Goal: Task Accomplishment & Management: Use online tool/utility

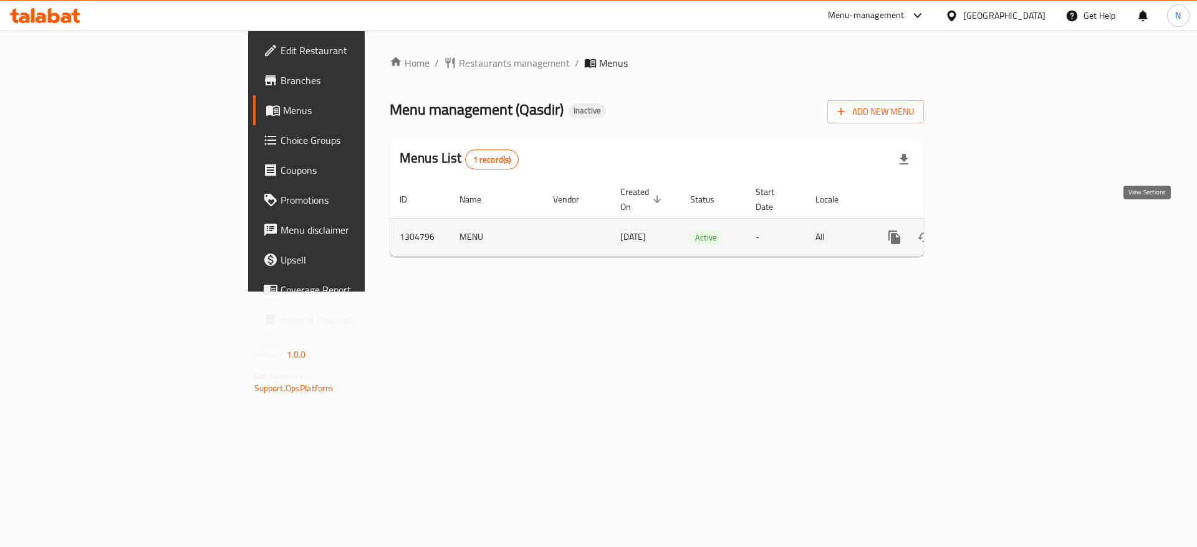
click at [992, 230] on icon "enhanced table" at bounding box center [984, 237] width 15 height 15
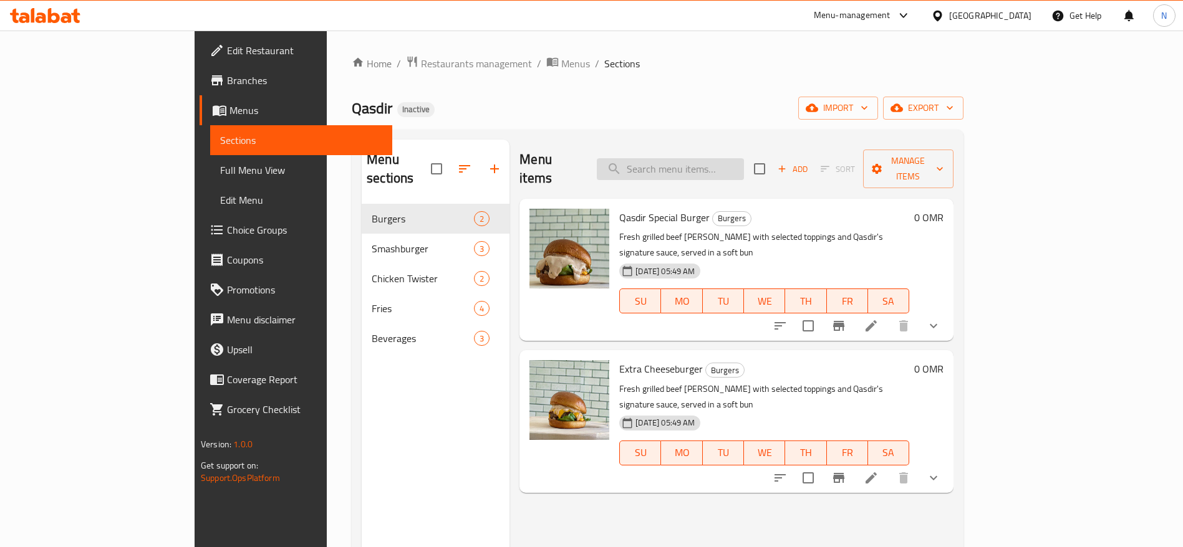
click at [744, 158] on input "search" at bounding box center [670, 169] width 147 height 22
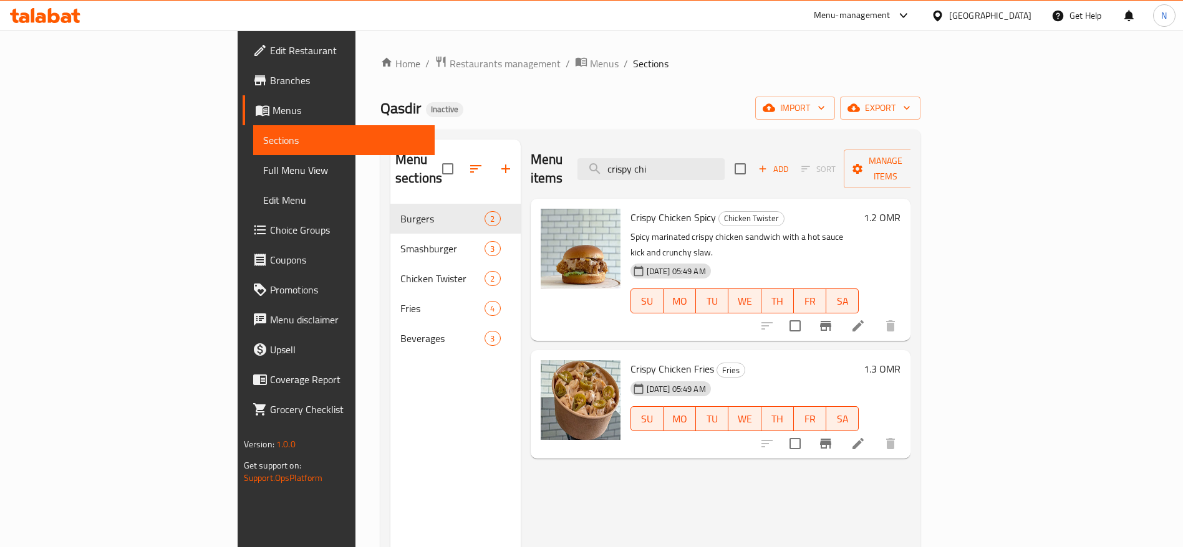
click at [812, 472] on div "Menu items crispy chi Add Sort Manage items Crispy Chicken Spicy Chicken Twiste…" at bounding box center [716, 413] width 390 height 547
click at [724, 161] on input "crispy chi" at bounding box center [650, 169] width 147 height 22
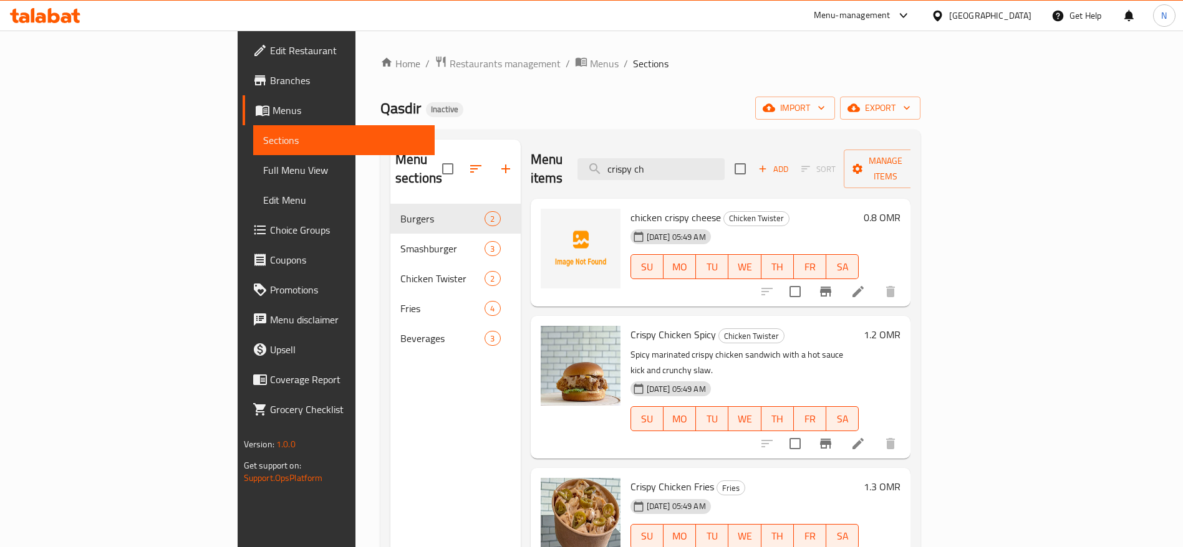
type input "crispy ch"
click at [724, 158] on input "crispy ch" at bounding box center [650, 169] width 147 height 22
drag, startPoint x: 1095, startPoint y: 198, endPoint x: 1143, endPoint y: 190, distance: 48.1
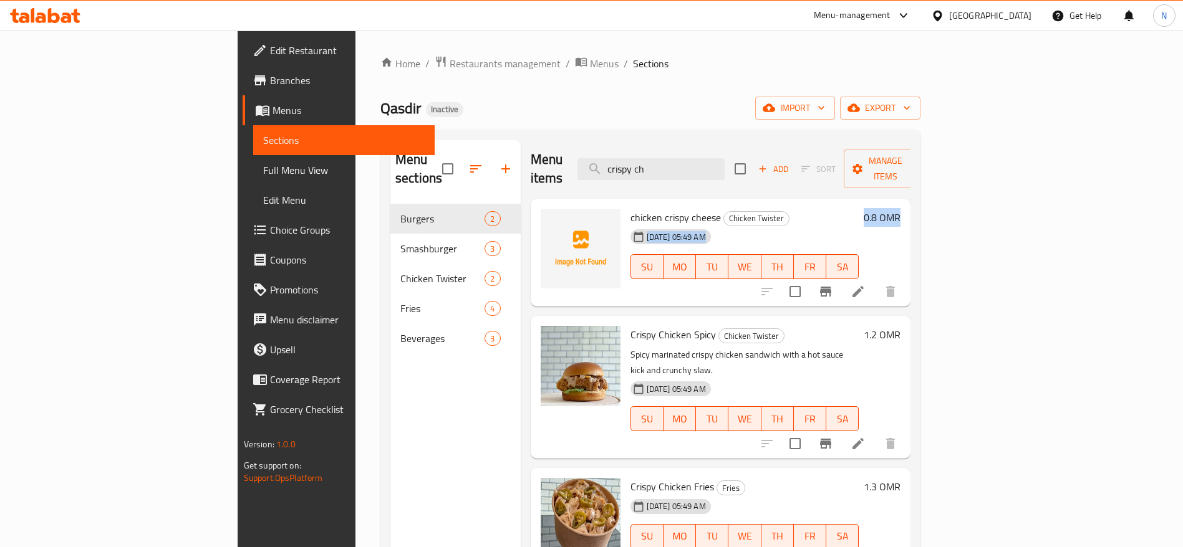
click at [906, 204] on div "chicken crispy cheese Chicken Twister [DATE] 05:49 AM SU MO TU WE TH FR SA 0.8 …" at bounding box center [765, 253] width 281 height 99
drag, startPoint x: 583, startPoint y: 197, endPoint x: 640, endPoint y: 195, distance: 57.4
click at [640, 208] on span "chicken crispy cheese" at bounding box center [675, 217] width 90 height 19
